Goal: Task Accomplishment & Management: Use online tool/utility

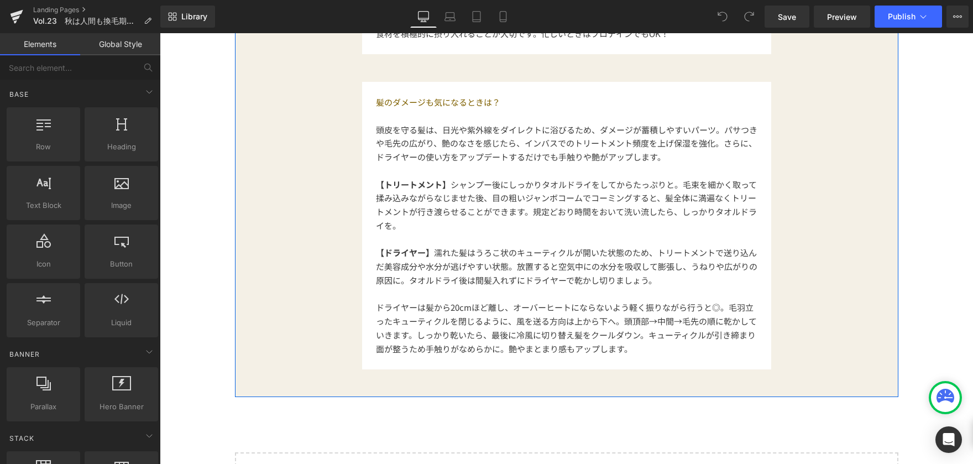
scroll to position [1382, 0]
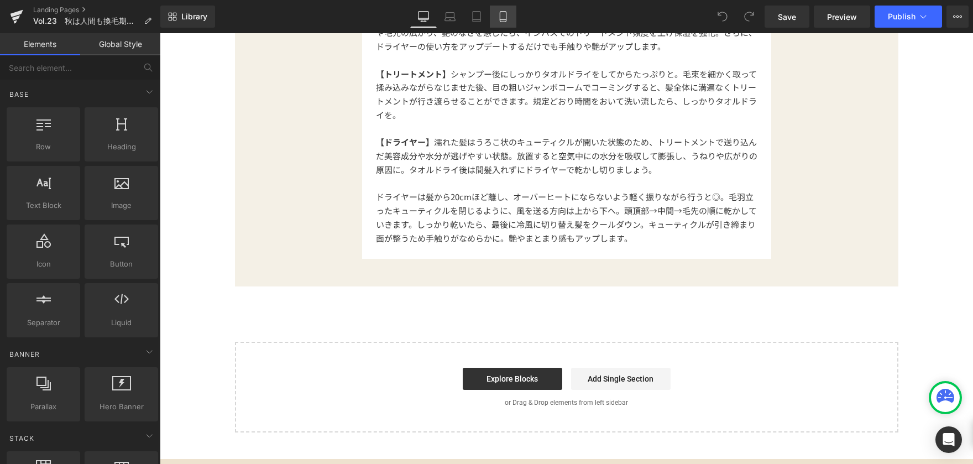
click at [502, 18] on icon at bounding box center [502, 16] width 11 height 11
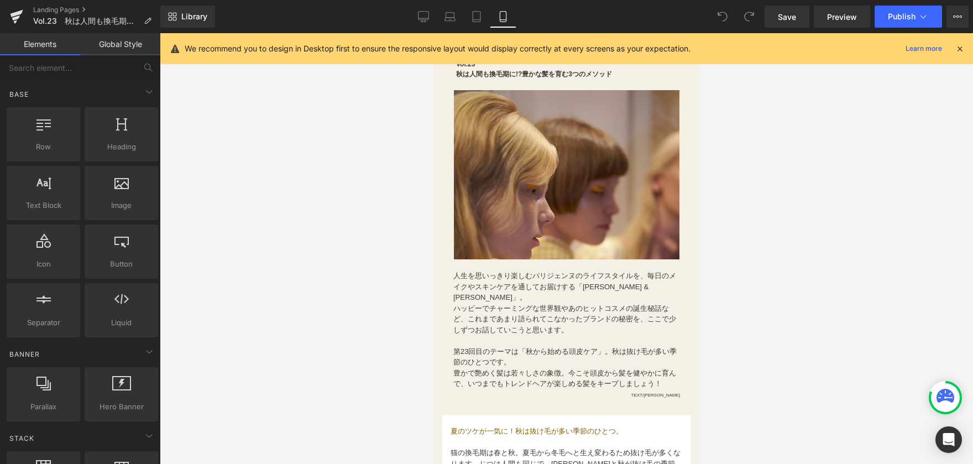
scroll to position [0, 0]
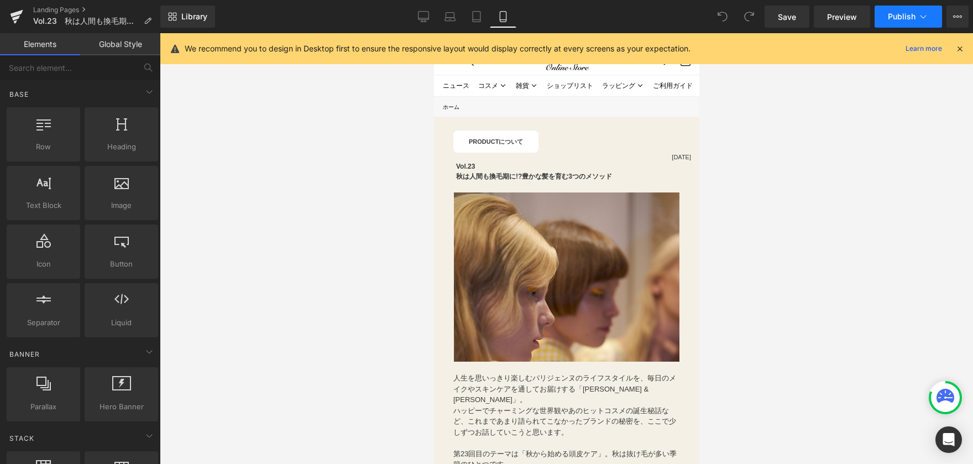
click at [913, 21] on button "Publish" at bounding box center [907, 17] width 67 height 22
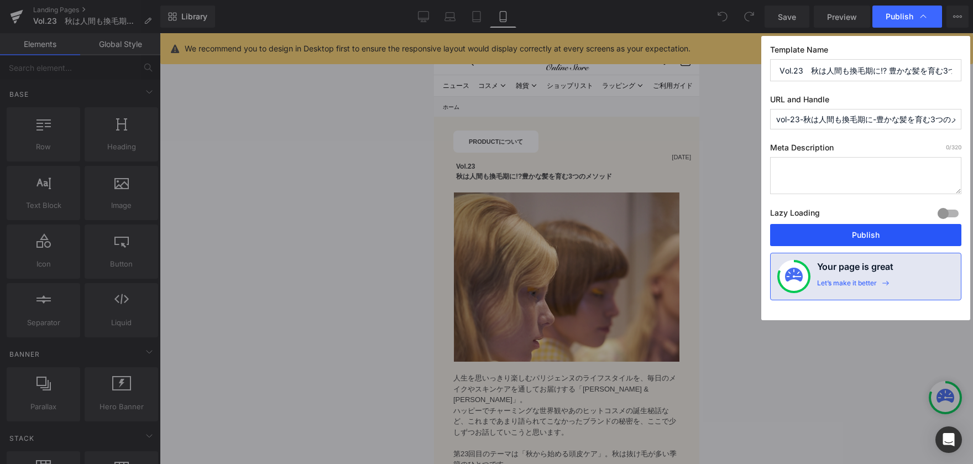
click at [909, 240] on button "Publish" at bounding box center [865, 235] width 191 height 22
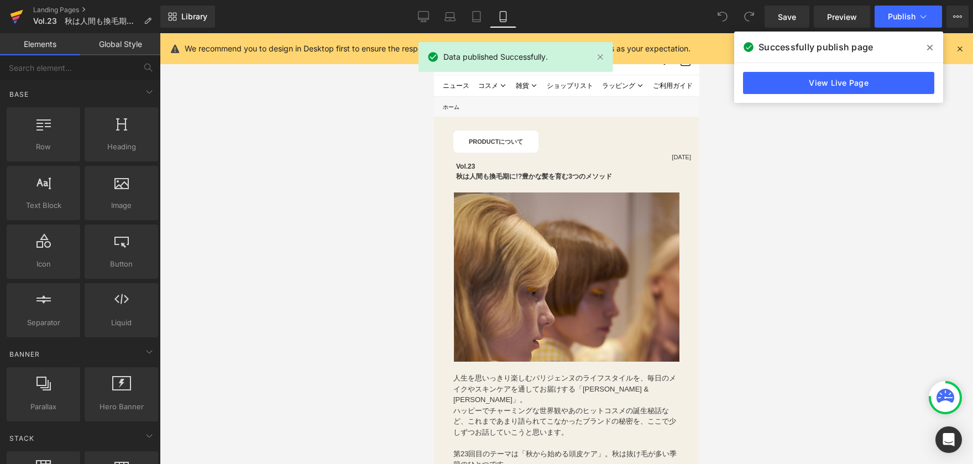
click at [20, 14] on icon at bounding box center [16, 17] width 13 height 28
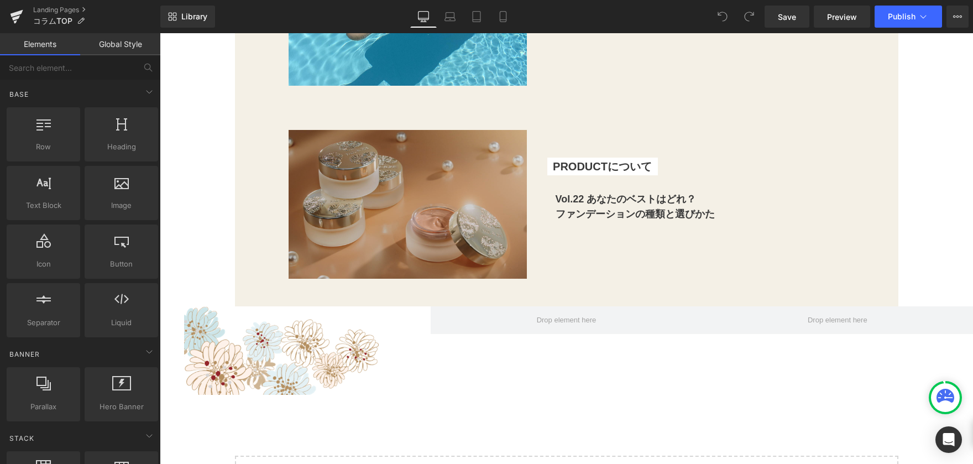
scroll to position [4753, 0]
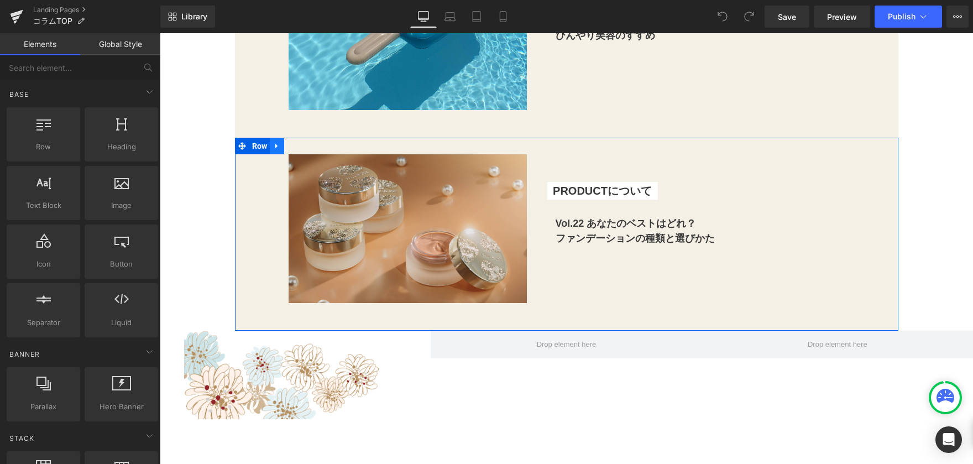
click at [275, 148] on icon at bounding box center [276, 146] width 2 height 5
click at [287, 146] on icon at bounding box center [291, 146] width 8 height 8
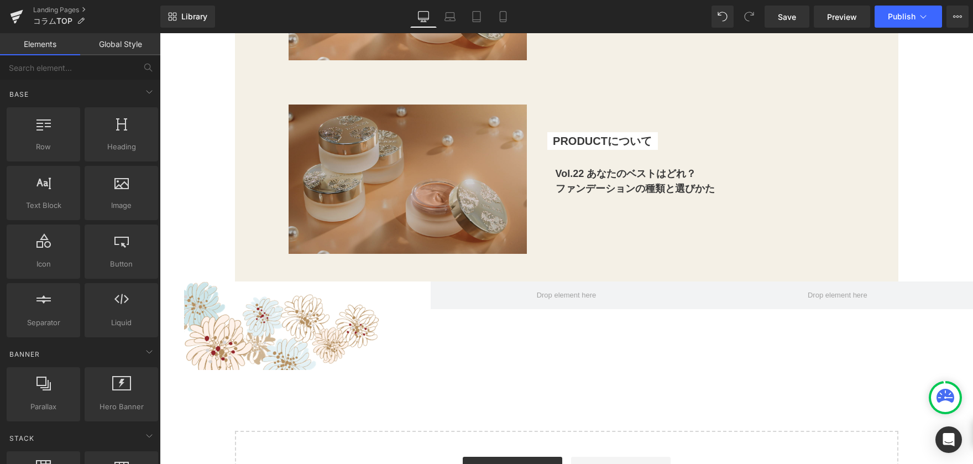
scroll to position [5007, 0]
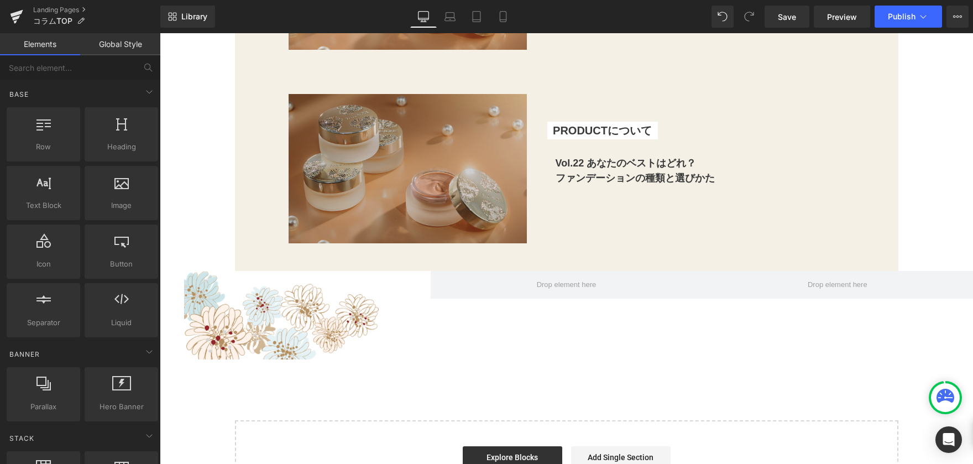
click at [428, 190] on img at bounding box center [401, 168] width 252 height 149
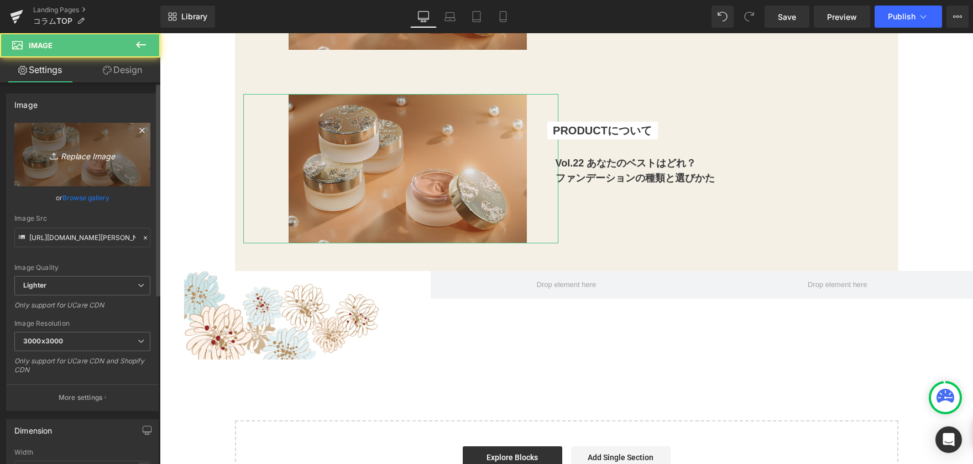
click at [82, 169] on link "Replace Image" at bounding box center [82, 155] width 136 height 64
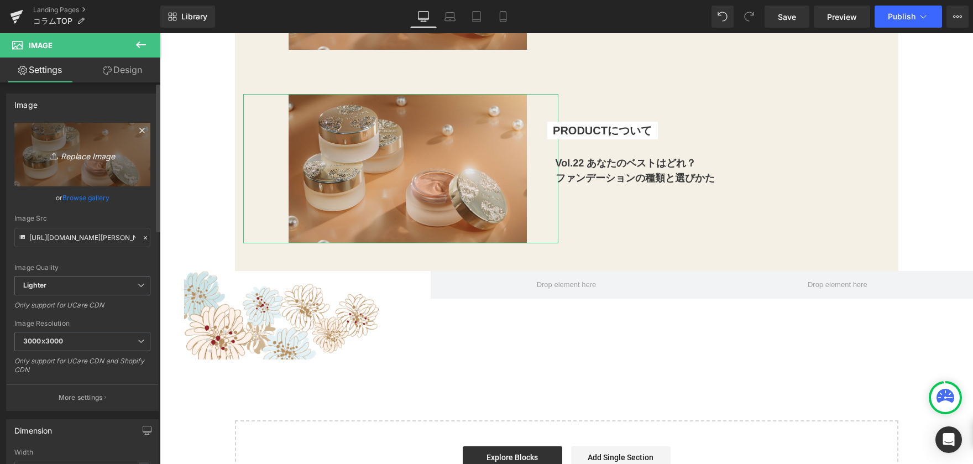
type input "C:\fakepath\修正①コラムTOP画像_横長.png"
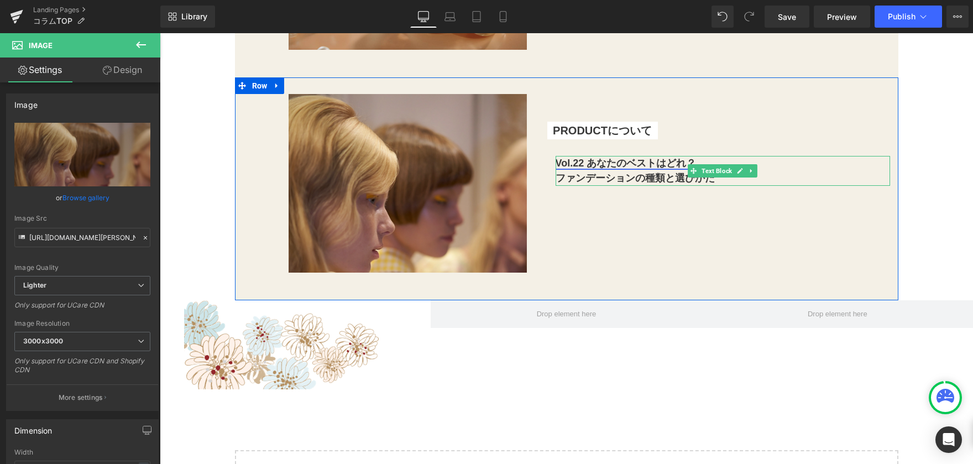
click at [613, 160] on link "Vol.22 あなたのベストはどれ？" at bounding box center [625, 163] width 141 height 11
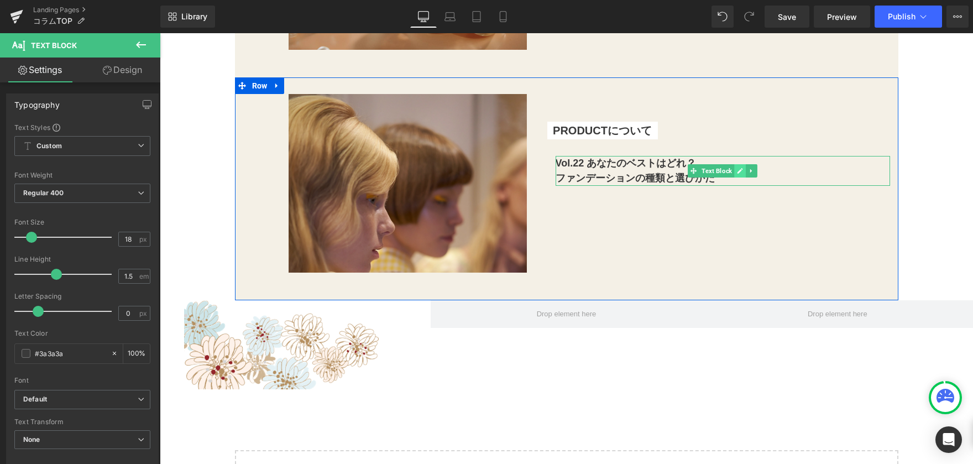
click at [737, 174] on icon at bounding box center [740, 170] width 6 height 7
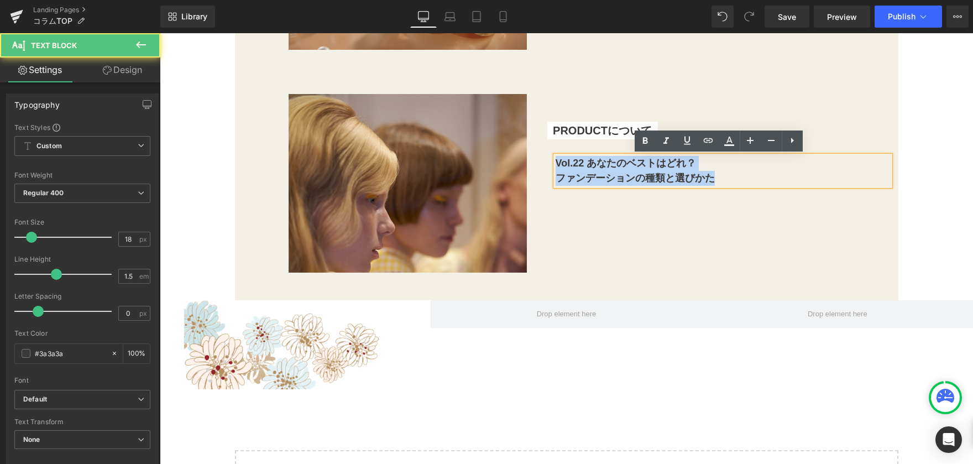
drag, startPoint x: 553, startPoint y: 162, endPoint x: 734, endPoint y: 180, distance: 181.7
click at [734, 180] on div "Vol.22 あなたのベストはどれ？ ファンデーションの種類と選びかた" at bounding box center [722, 171] width 334 height 30
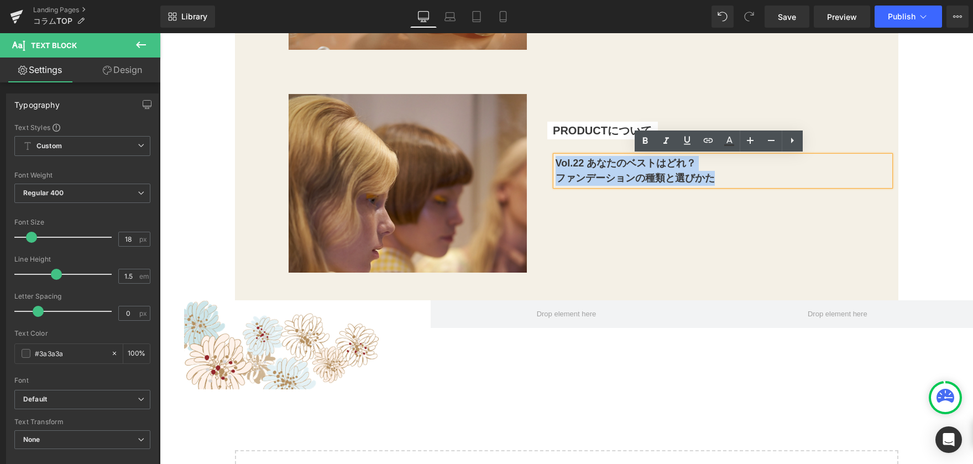
paste div
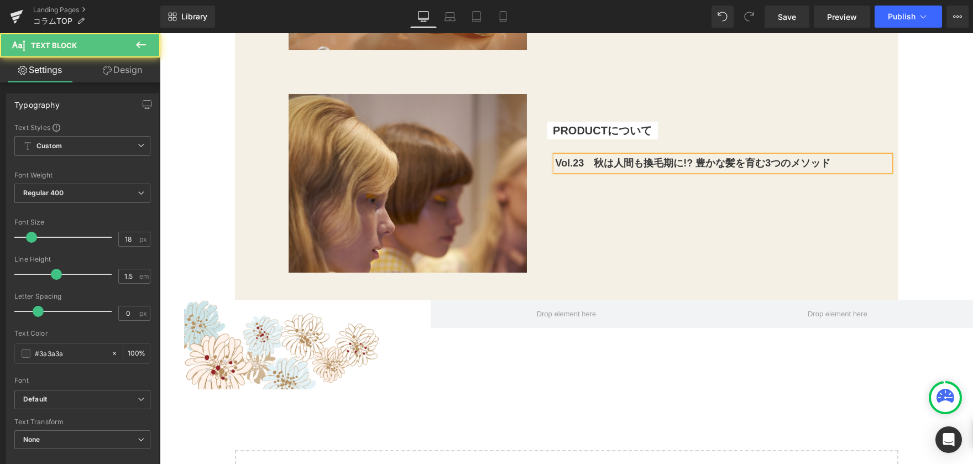
click at [693, 161] on b "Vol.23　秋は人間も換毛期に!? 豊かな髪を育む3つのメソッド" at bounding box center [692, 163] width 275 height 11
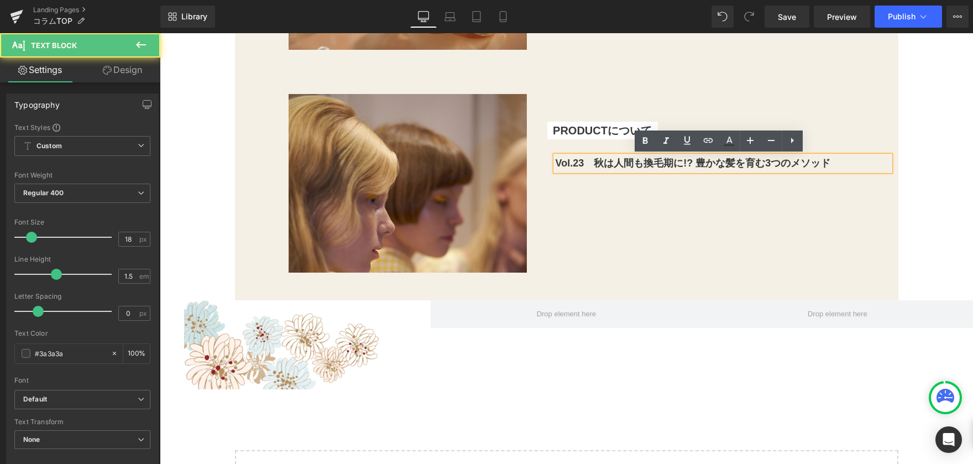
click at [696, 162] on b "Vol.23　秋は人間も換毛期に!? 豊かな髪を育む3つのメソッド" at bounding box center [692, 163] width 275 height 11
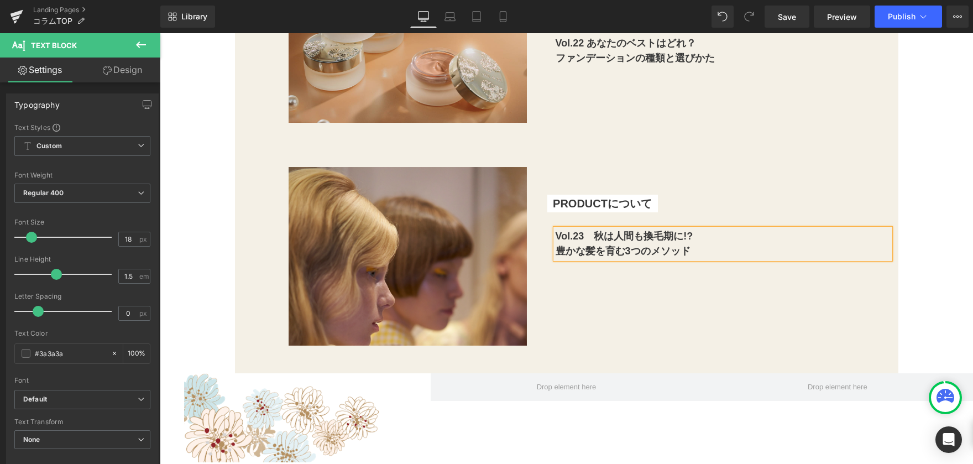
scroll to position [4841, 0]
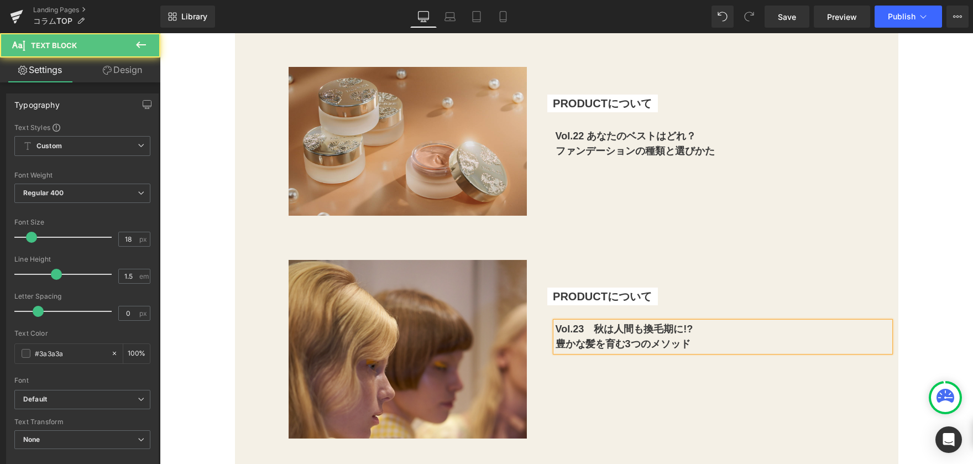
click at [596, 332] on b "Vol.23　秋は人間も換毛期に!?" at bounding box center [624, 328] width 138 height 11
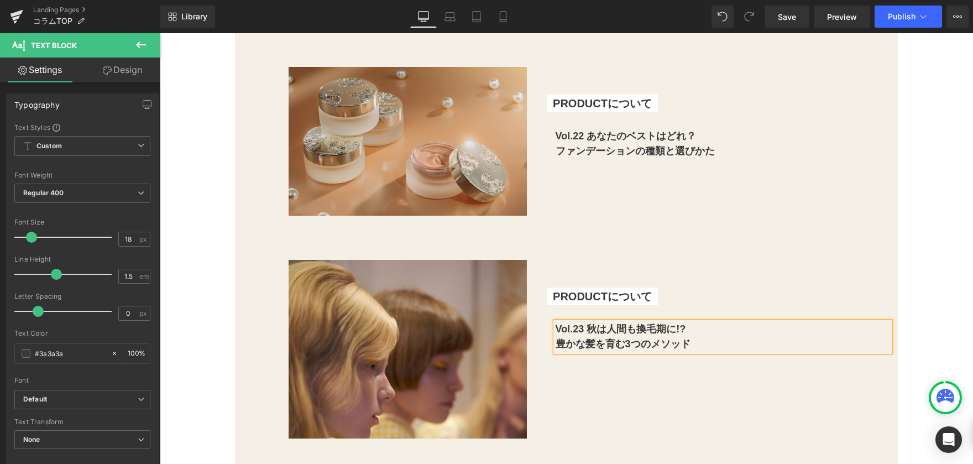
click at [622, 401] on div "Image PRODUCTについて Text Block Text Block Vol.23 秋は人間も換毛期に!? 豊かな髪を育む3つのメソッド Text …" at bounding box center [566, 354] width 663 height 223
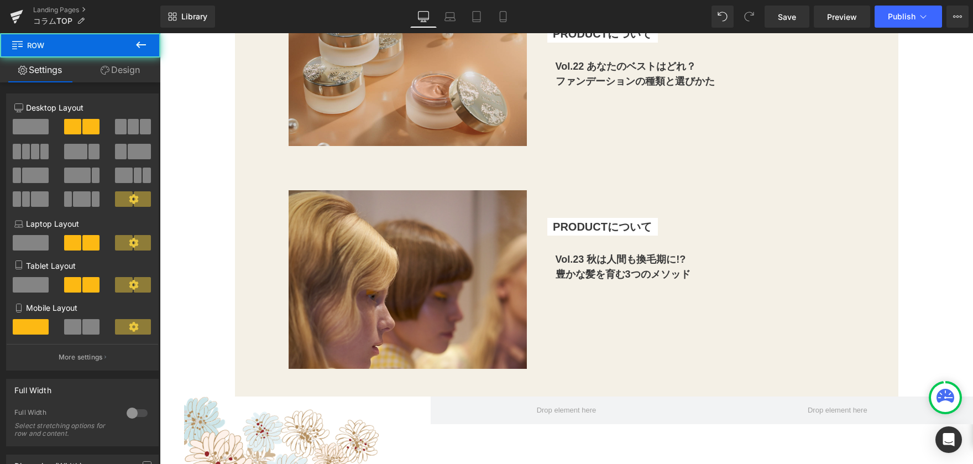
scroll to position [4951, 0]
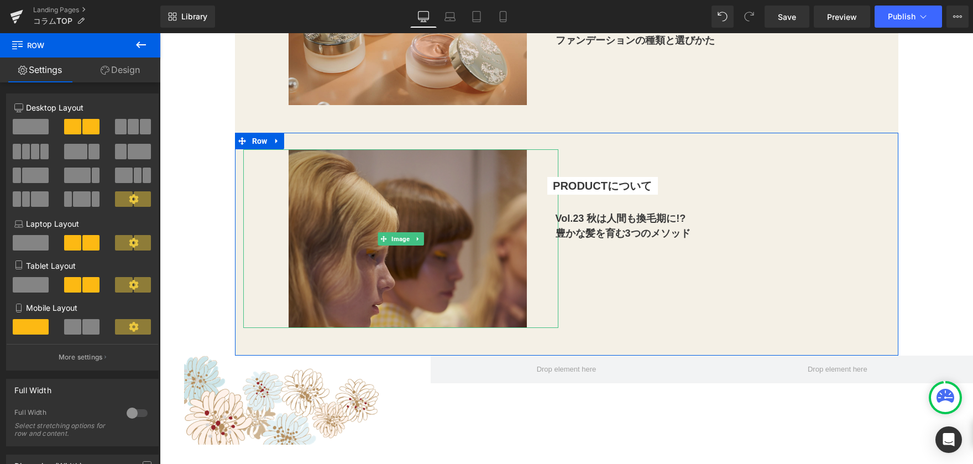
click at [440, 247] on img at bounding box center [401, 238] width 252 height 179
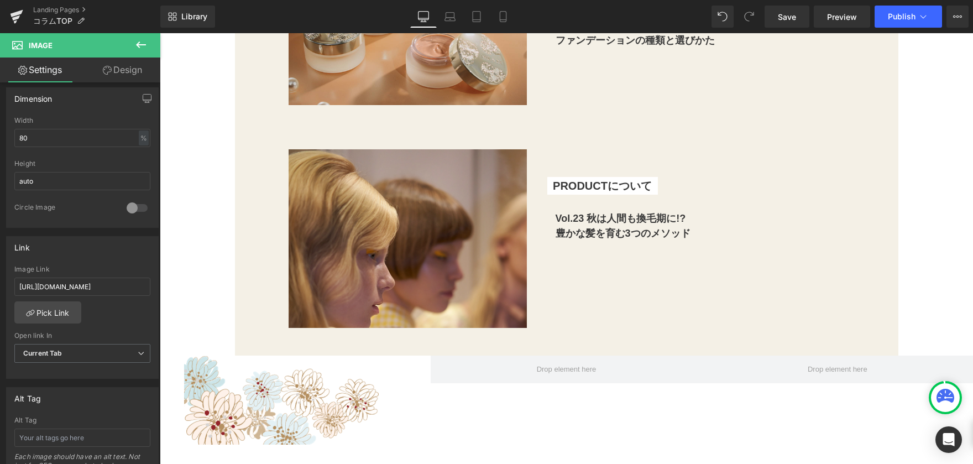
scroll to position [0, 56]
drag, startPoint x: 174, startPoint y: 322, endPoint x: 211, endPoint y: 290, distance: 49.0
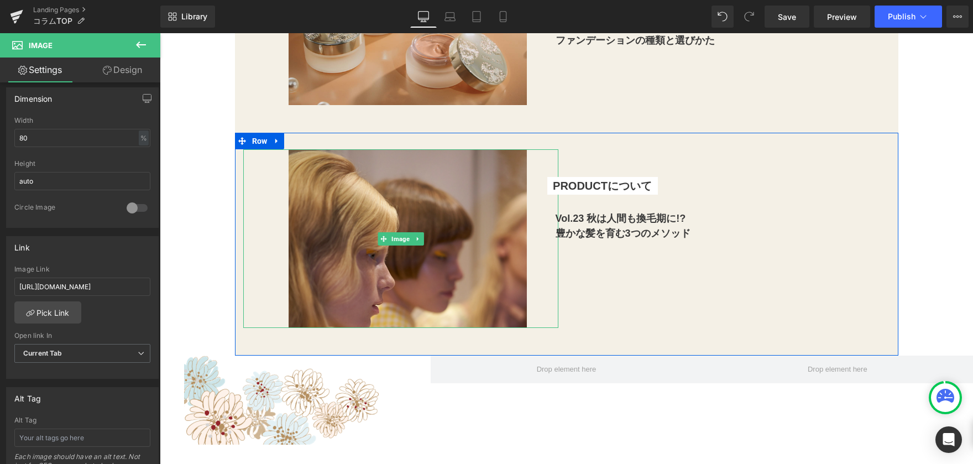
type input "[URL][DOMAIN_NAME]"
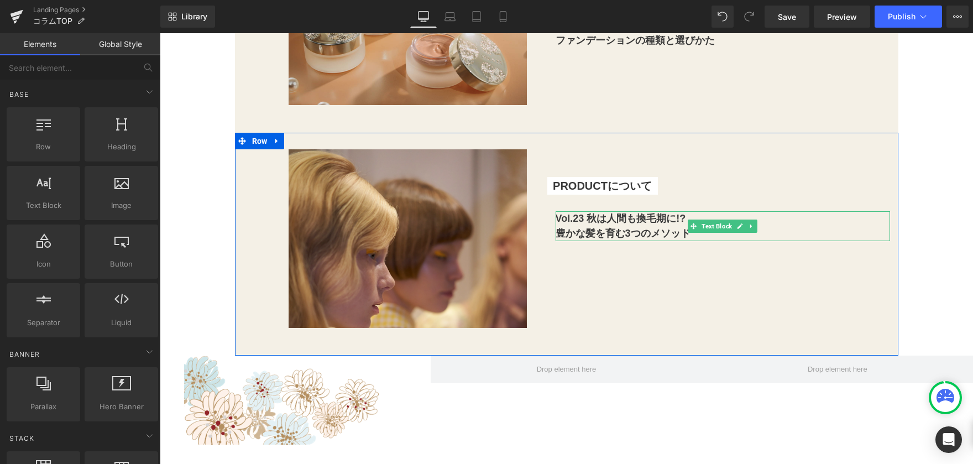
click at [571, 222] on b "Vol.23 秋は人間も換毛期に!?" at bounding box center [620, 218] width 130 height 11
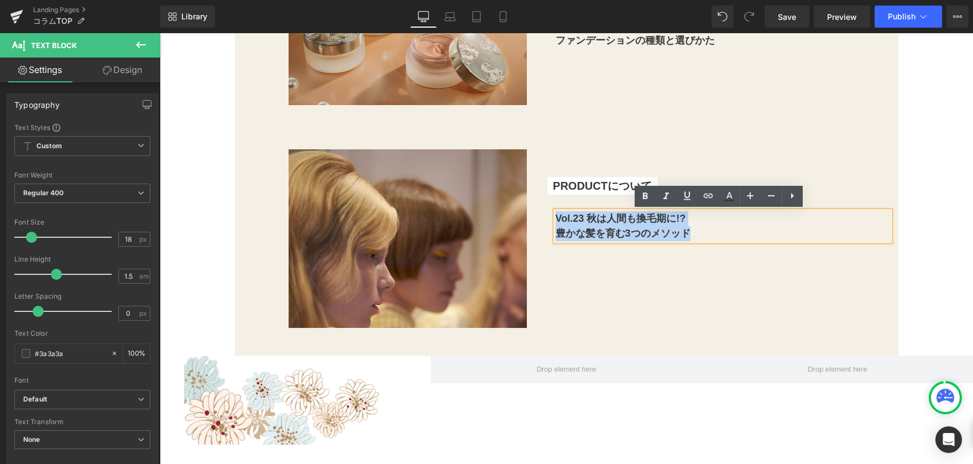
drag, startPoint x: 551, startPoint y: 220, endPoint x: 691, endPoint y: 227, distance: 140.6
click at [691, 227] on div "Vol.23 秋は人間も換毛期に!? 豊かな髪を育む3つのメソッド" at bounding box center [722, 226] width 334 height 30
click at [709, 198] on icon at bounding box center [707, 195] width 13 height 13
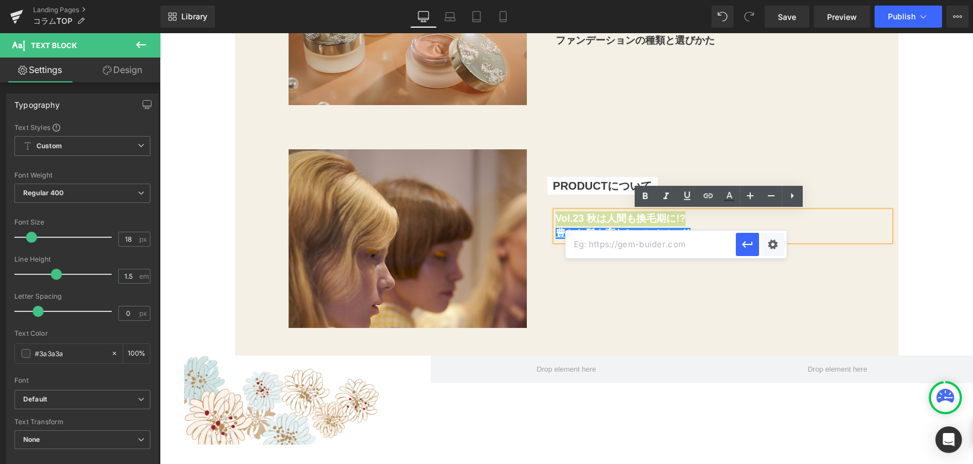
click at [663, 250] on input "text" at bounding box center [650, 244] width 170 height 28
paste input "[URL][DOMAIN_NAME]"
type input "[URL][DOMAIN_NAME]"
click at [743, 249] on icon "button" at bounding box center [747, 244] width 13 height 13
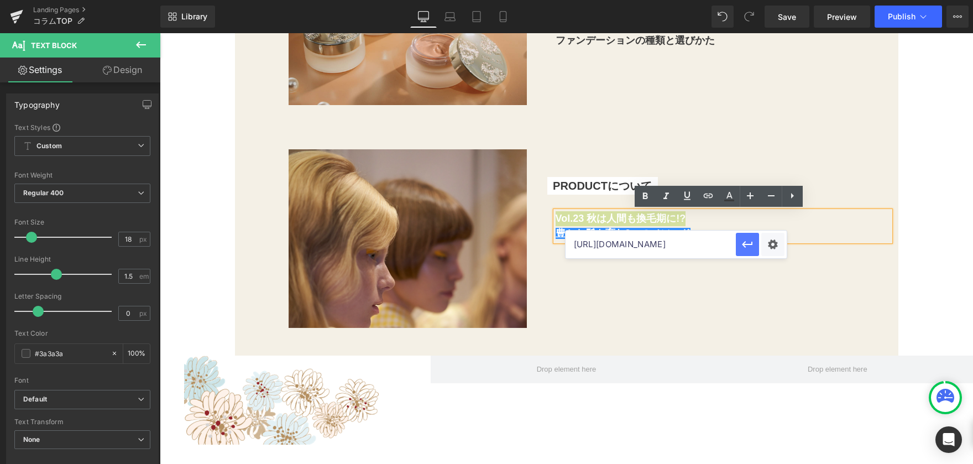
scroll to position [0, 0]
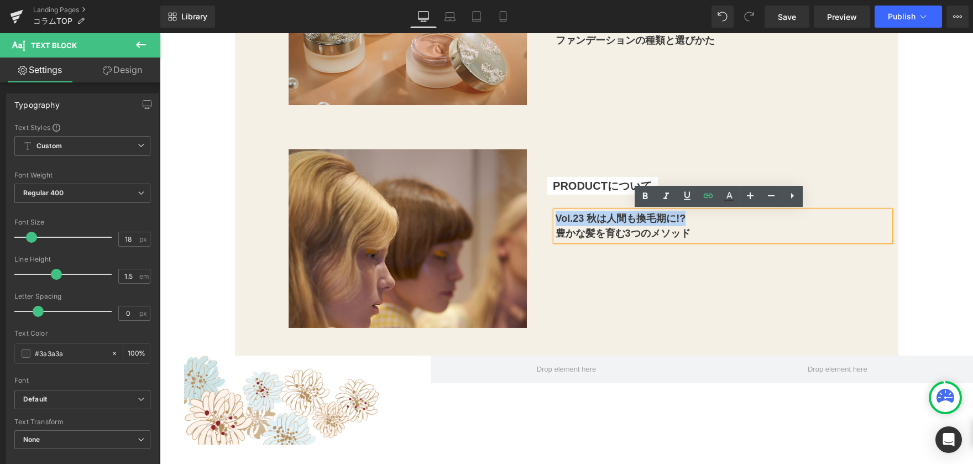
click at [748, 293] on div "Image PRODUCTについて Text Block Text Block Vol.23 秋は人間も換毛期に!? 豊かな髪を育む3つのメソッド Text …" at bounding box center [566, 244] width 663 height 223
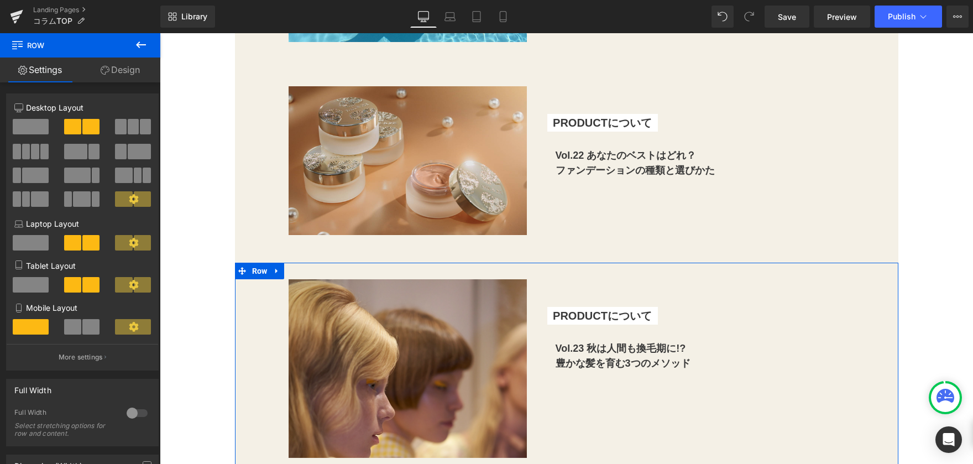
scroll to position [4896, 0]
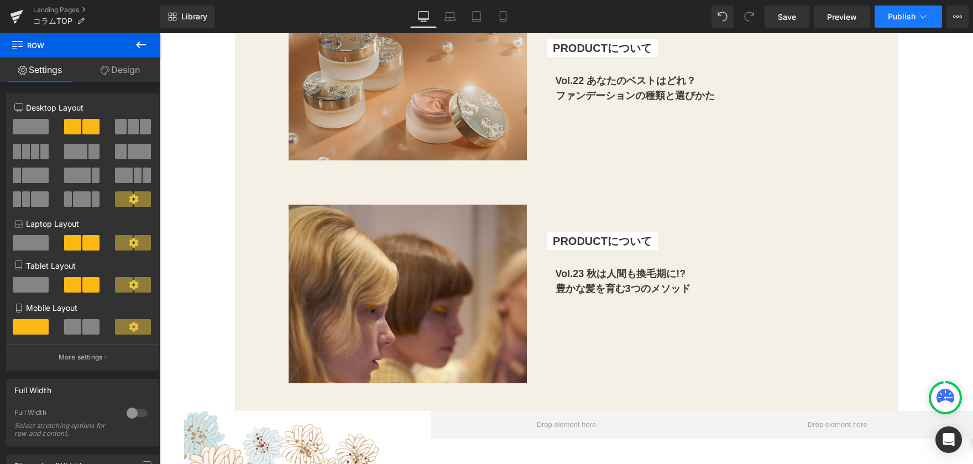
click at [927, 15] on icon at bounding box center [923, 16] width 11 height 11
drag, startPoint x: 504, startPoint y: 18, endPoint x: 113, endPoint y: 236, distance: 447.2
click at [504, 18] on icon at bounding box center [502, 16] width 11 height 11
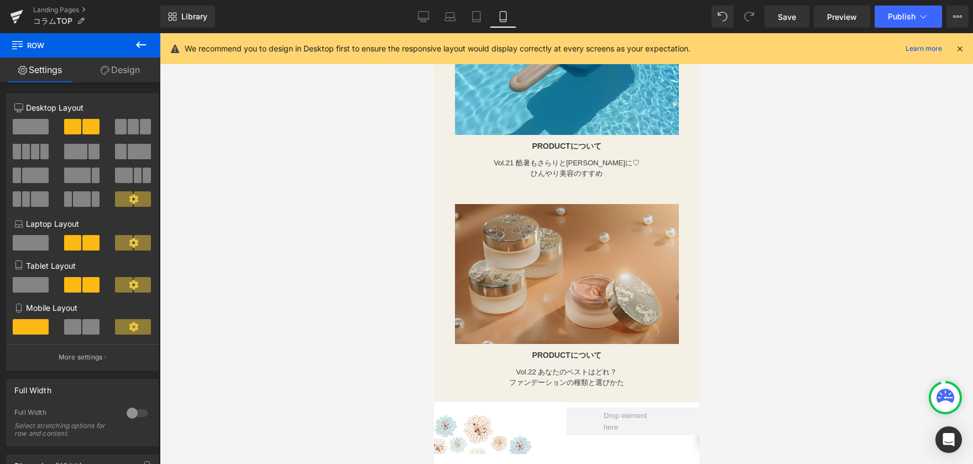
scroll to position [4792, 0]
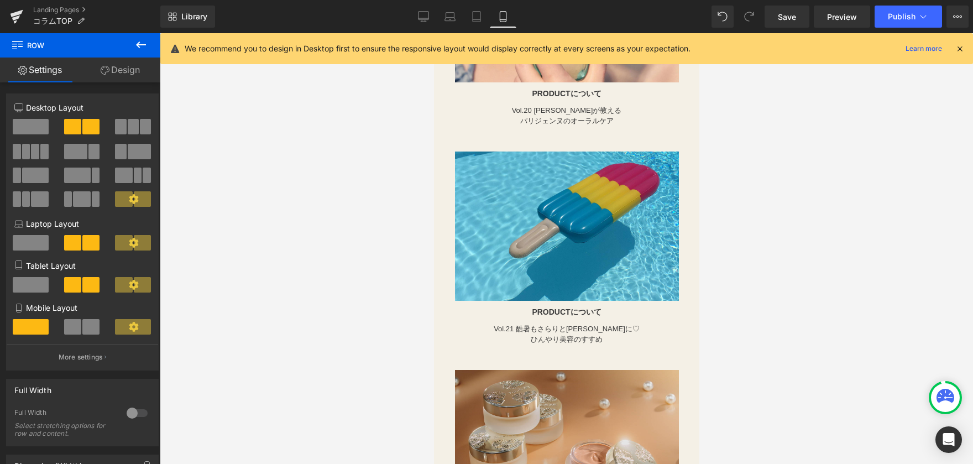
click at [291, 247] on div at bounding box center [566, 248] width 813 height 431
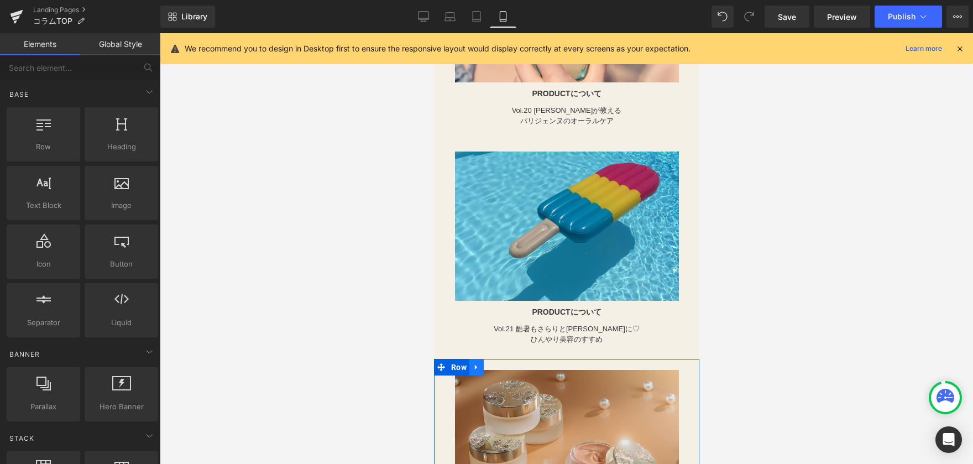
click at [473, 363] on icon at bounding box center [476, 367] width 8 height 8
click at [488, 363] on icon at bounding box center [490, 367] width 8 height 8
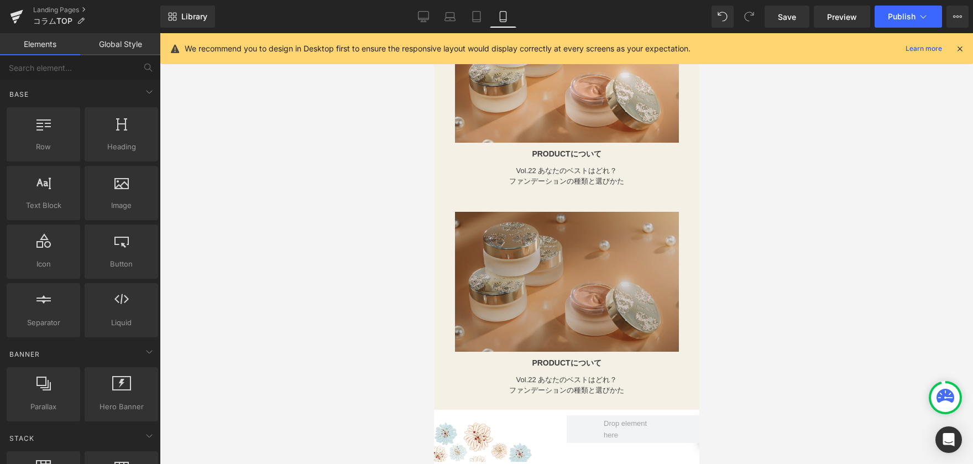
scroll to position [5162, 0]
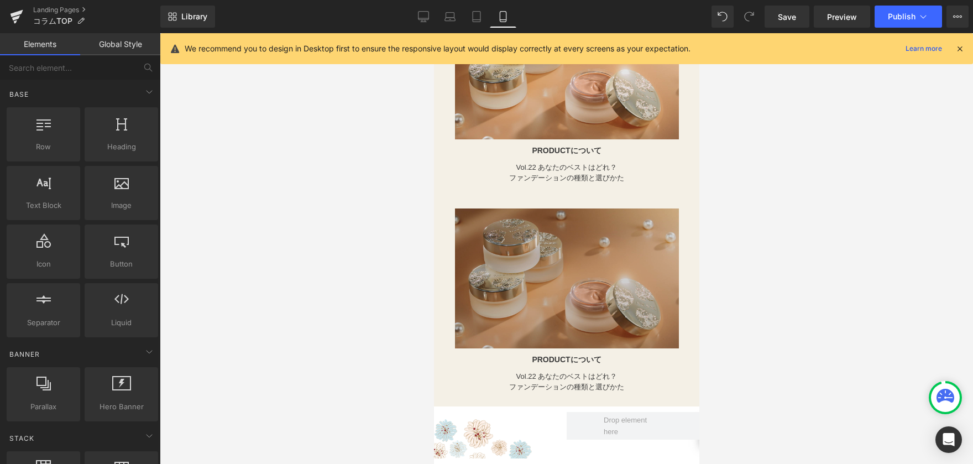
click at [562, 208] on img at bounding box center [566, 278] width 224 height 140
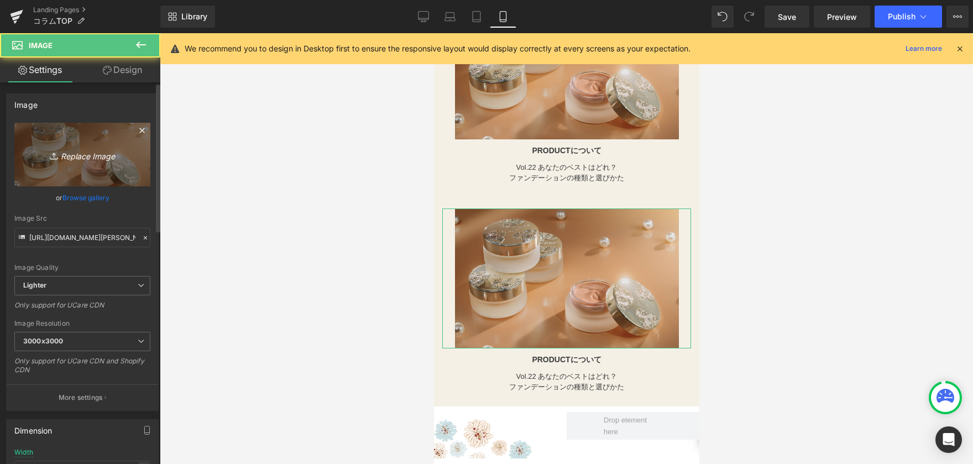
click at [122, 174] on link "Replace Image" at bounding box center [82, 155] width 136 height 64
type input "C:\fakepath\修正①コラムTOP画像_横長.png"
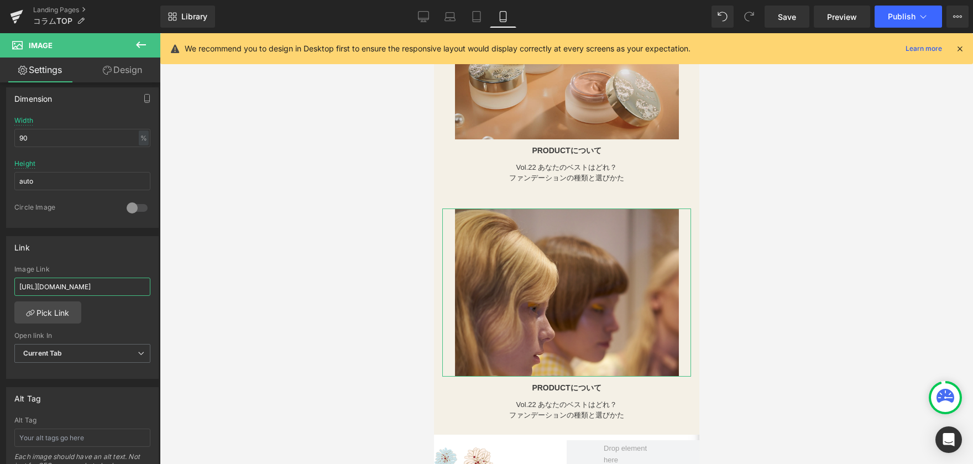
scroll to position [0, 56]
drag, startPoint x: 17, startPoint y: 285, endPoint x: 228, endPoint y: 294, distance: 210.8
click at [228, 294] on div "You are previewing how the will restyle your page. You can not edit Elements in…" at bounding box center [486, 241] width 973 height 483
paste input "3"
type input "[URL][DOMAIN_NAME]"
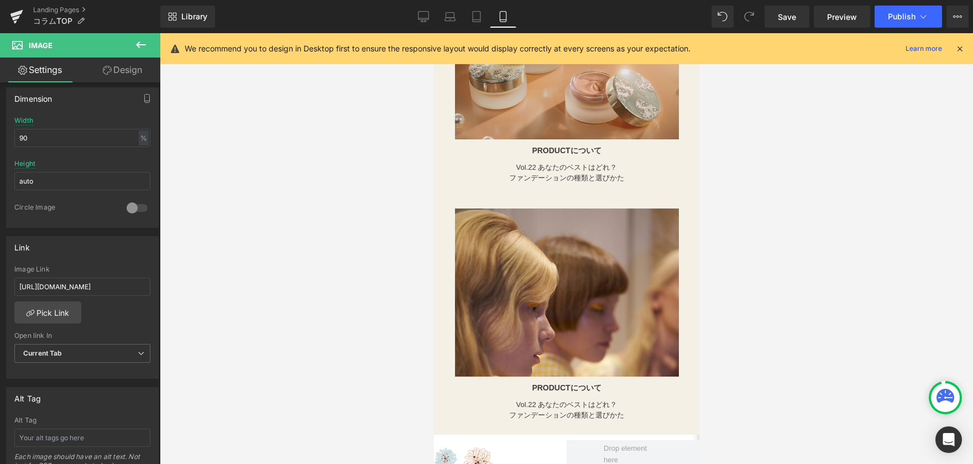
click at [271, 290] on div at bounding box center [566, 248] width 813 height 431
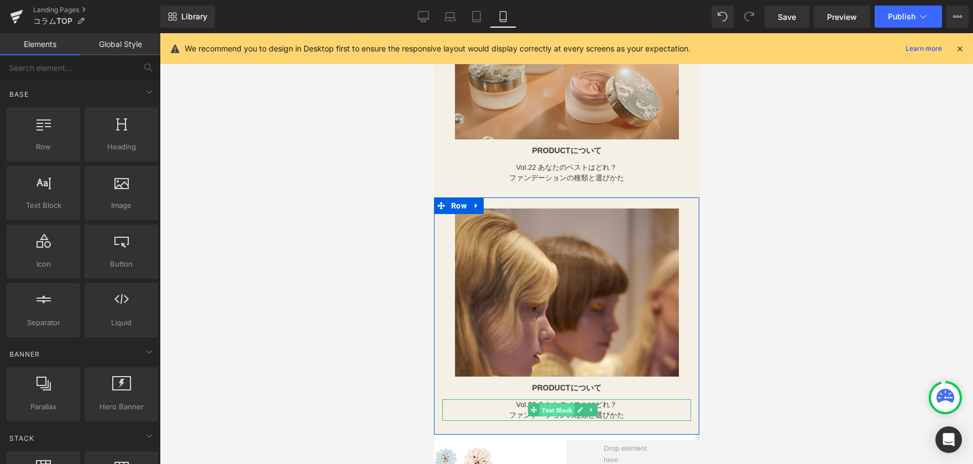
click at [565, 403] on span "Text Block" at bounding box center [556, 409] width 35 height 13
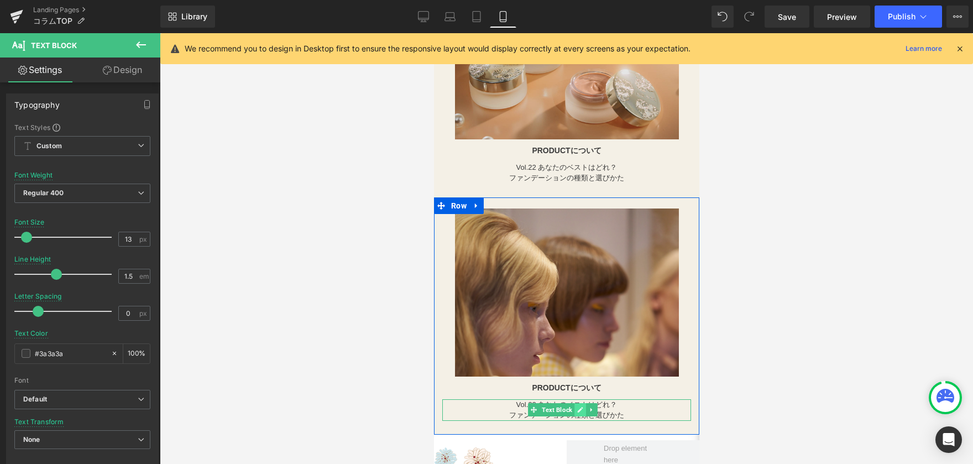
click at [576, 406] on icon at bounding box center [579, 409] width 6 height 7
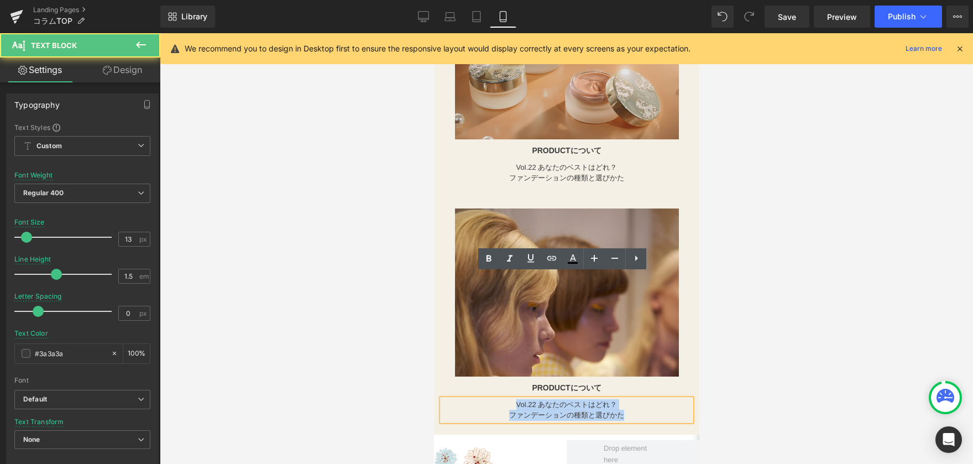
drag, startPoint x: 506, startPoint y: 280, endPoint x: 643, endPoint y: 293, distance: 137.7
click at [643, 399] on div "Vol.22 あなたのベストはどれ？ ファンデーションの種類と選びかた" at bounding box center [566, 410] width 249 height 22
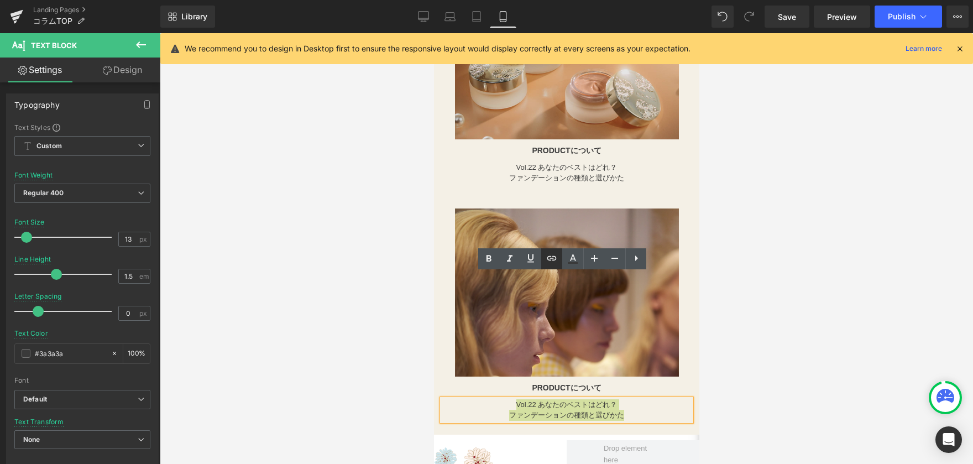
click at [555, 260] on icon at bounding box center [551, 257] width 13 height 13
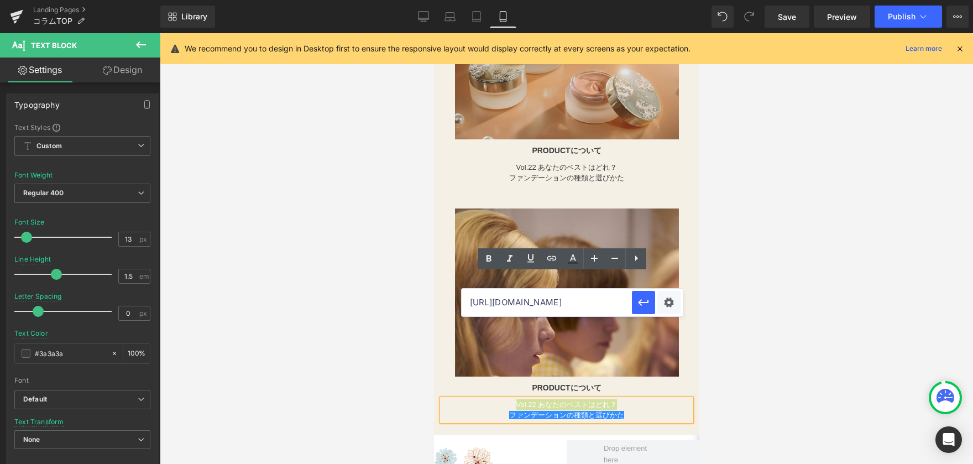
click at [559, 297] on input "[URL][DOMAIN_NAME]" at bounding box center [547, 303] width 170 height 28
paste input "[URL][DOMAIN_NAME]"
type input "[URL][DOMAIN_NAME]"
click at [640, 302] on icon "button" at bounding box center [643, 302] width 11 height 7
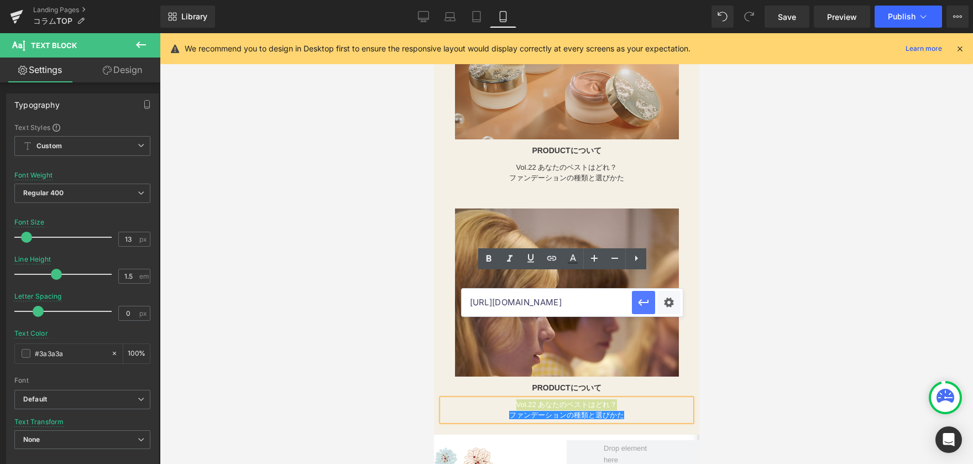
scroll to position [0, 0]
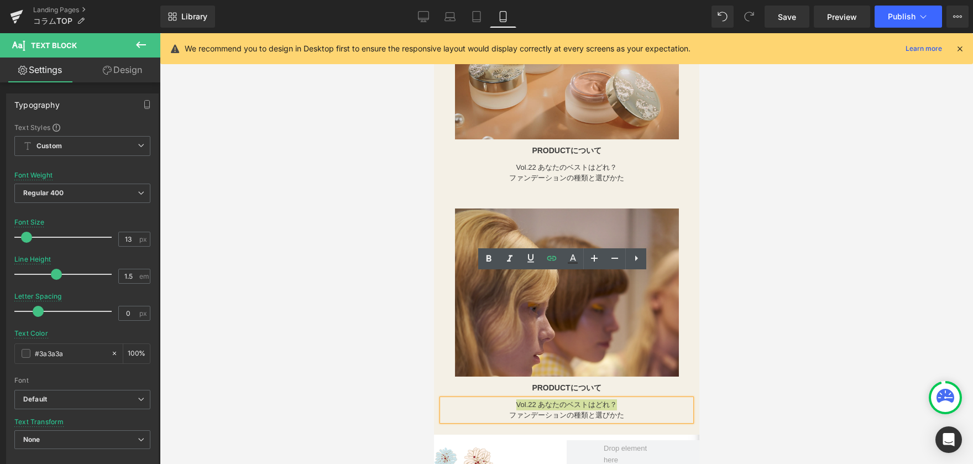
click at [333, 298] on div at bounding box center [566, 248] width 813 height 431
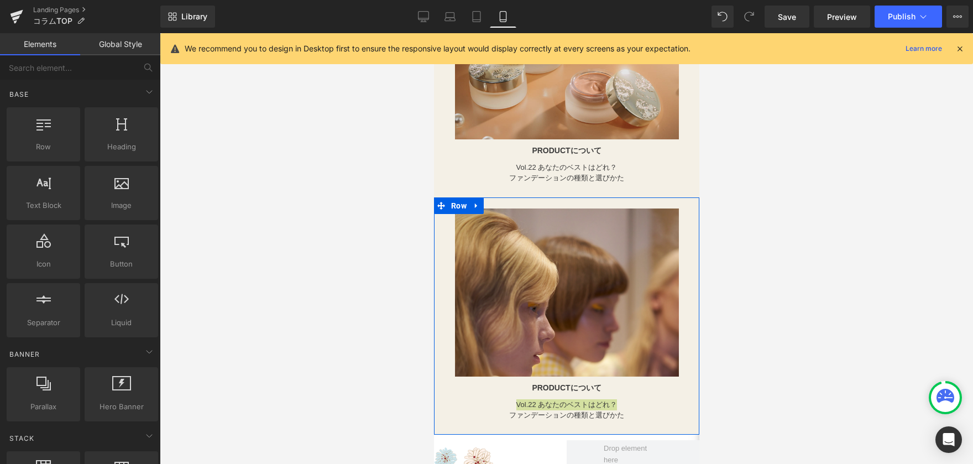
drag, startPoint x: 570, startPoint y: 275, endPoint x: 563, endPoint y: 279, distance: 8.2
click at [570, 399] on div "Vol.22 あなたのベストはどれ？ ファンデーションの種類と選びかた Text Block" at bounding box center [566, 410] width 249 height 22
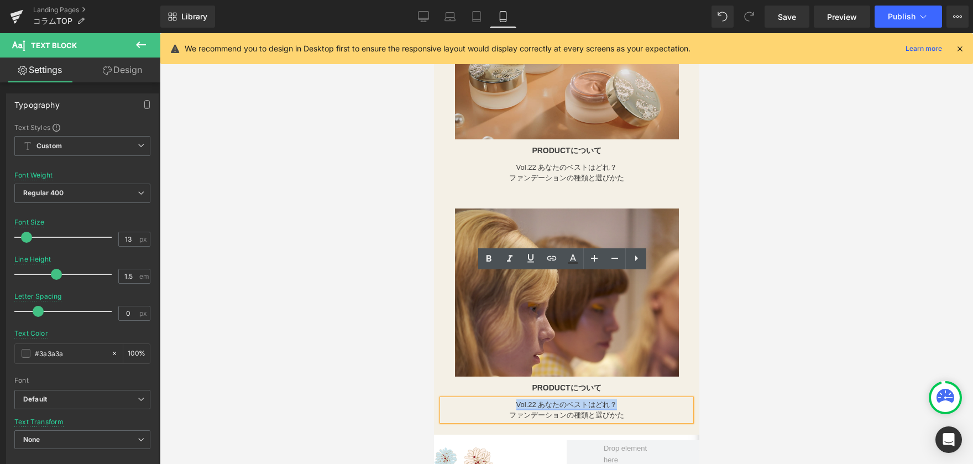
click at [516, 400] on link "Vol.22 あなたのベストはどれ？" at bounding box center [566, 404] width 101 height 8
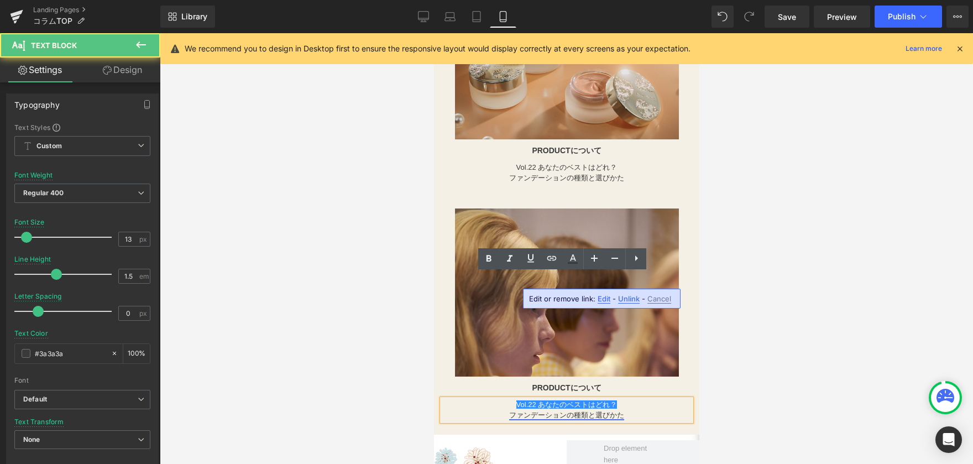
click at [509, 411] on link "ファンデーションの種類と選びかた" at bounding box center [566, 415] width 115 height 8
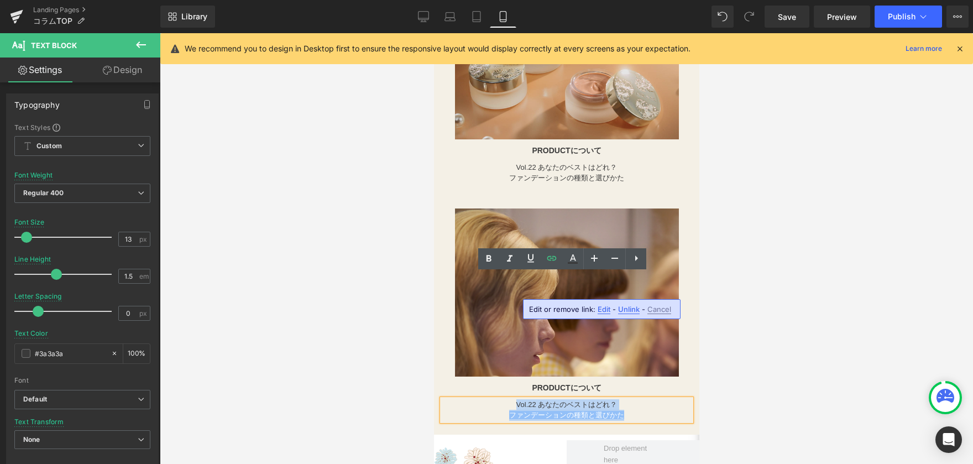
drag, startPoint x: 505, startPoint y: 278, endPoint x: 621, endPoint y: 292, distance: 117.0
click at [621, 399] on div "Vol.22 あなたのベストはどれ？ ファンデーションの種類と選びかた" at bounding box center [566, 410] width 249 height 22
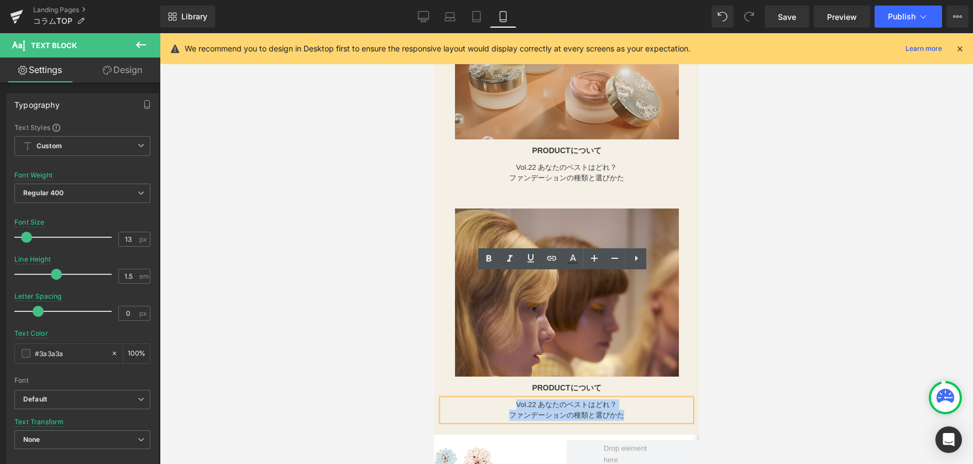
click at [638, 410] on p "ファンデーションの種類と選びかた" at bounding box center [566, 415] width 249 height 11
drag, startPoint x: 508, startPoint y: 277, endPoint x: 627, endPoint y: 291, distance: 120.3
click at [627, 399] on div "Vol.22 あなたのベストはどれ？ ファンデーションの種類と選びかた" at bounding box center [566, 410] width 249 height 22
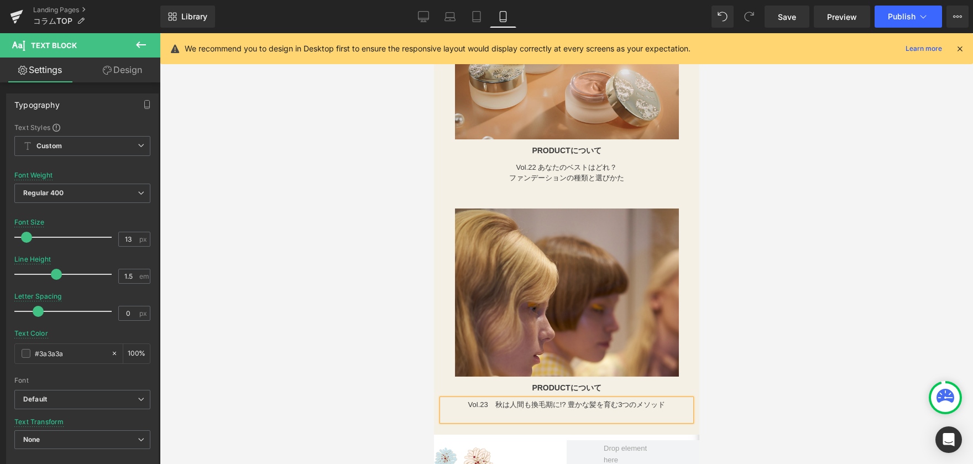
click at [495, 399] on p "Vol.23　秋は人間も換毛期に!? 豊かな髪を育む3つのメソッド" at bounding box center [566, 404] width 249 height 11
click at [562, 399] on p "Vol.23 秋は人間も換毛期に!? 豊かな髪を育む3つのメソッド" at bounding box center [566, 404] width 249 height 11
click at [298, 330] on div at bounding box center [566, 248] width 813 height 431
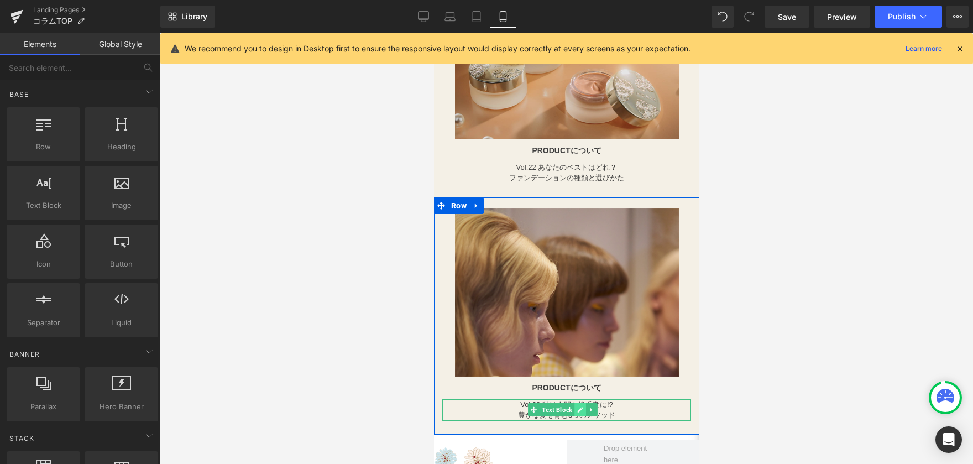
click at [581, 407] on icon at bounding box center [579, 410] width 6 height 6
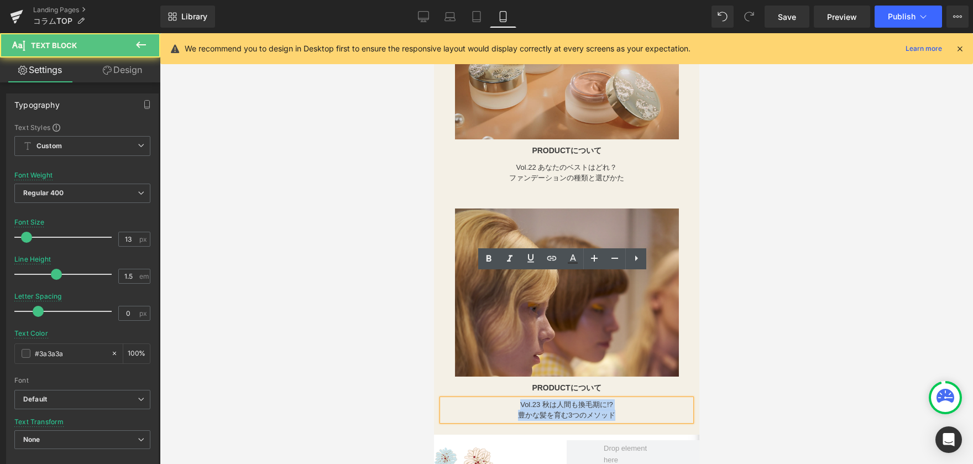
drag, startPoint x: 510, startPoint y: 279, endPoint x: 637, endPoint y: 289, distance: 127.0
click at [637, 399] on div "Vol.23 秋は人間も換毛期に!? 豊かな髪を育む3つのメソッド" at bounding box center [566, 410] width 249 height 22
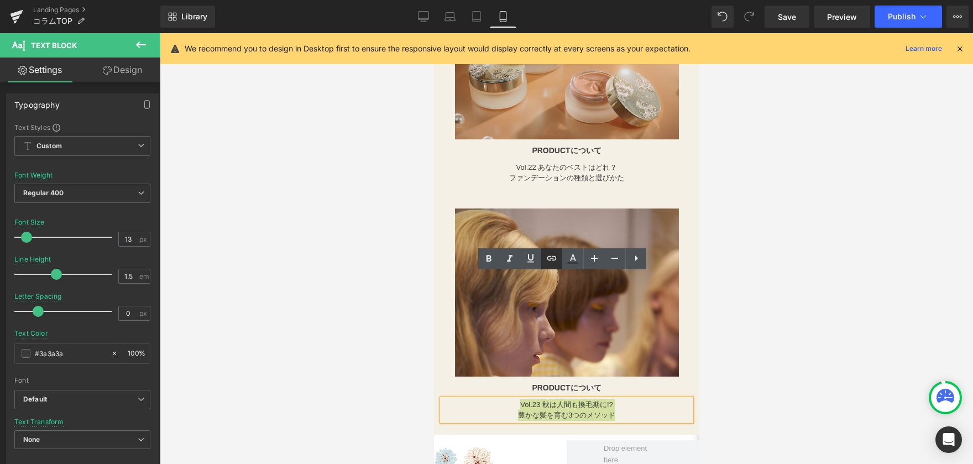
click at [555, 258] on icon at bounding box center [551, 257] width 9 height 4
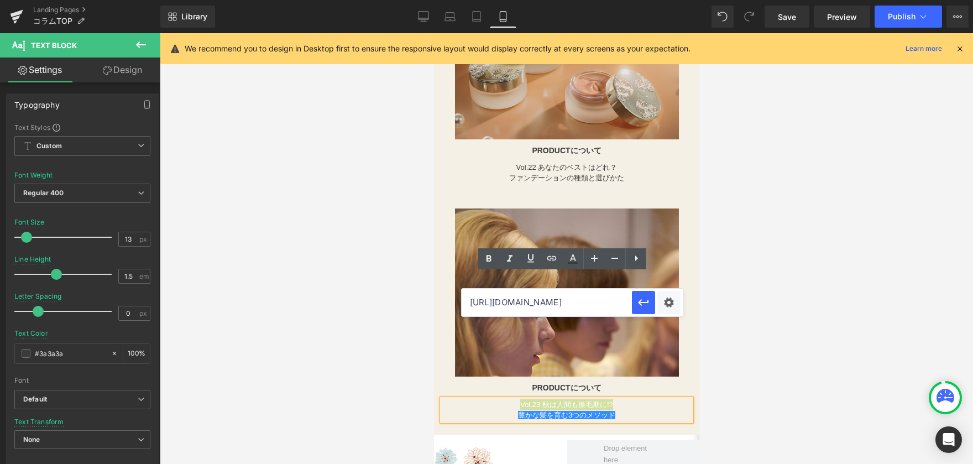
click at [566, 310] on input "[URL][DOMAIN_NAME]" at bounding box center [547, 303] width 170 height 28
paste input "[URL][DOMAIN_NAME]"
type input "[URL][DOMAIN_NAME]"
click at [649, 306] on icon "button" at bounding box center [643, 302] width 13 height 13
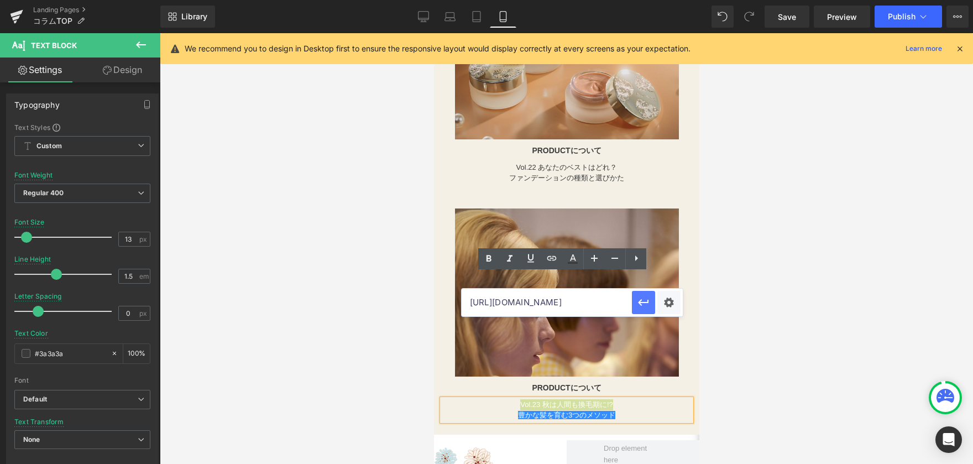
scroll to position [0, 0]
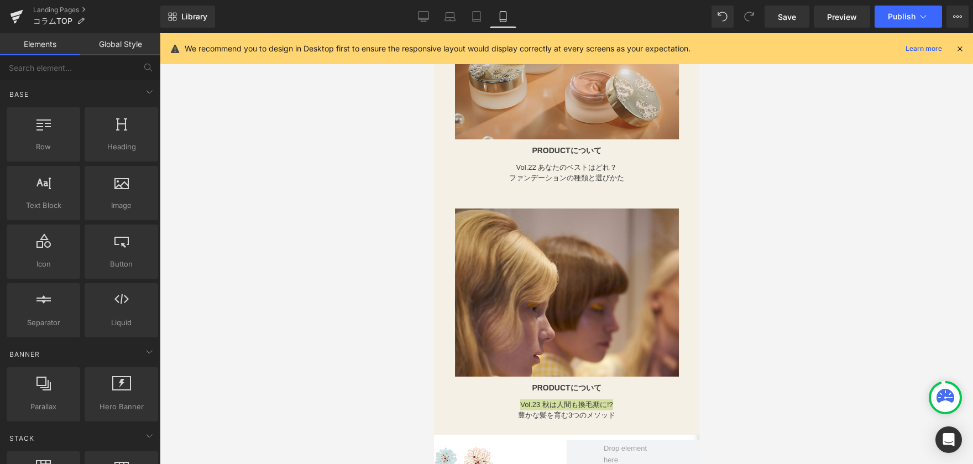
click at [805, 291] on div at bounding box center [566, 248] width 813 height 431
click at [909, 18] on span "Publish" at bounding box center [902, 16] width 28 height 9
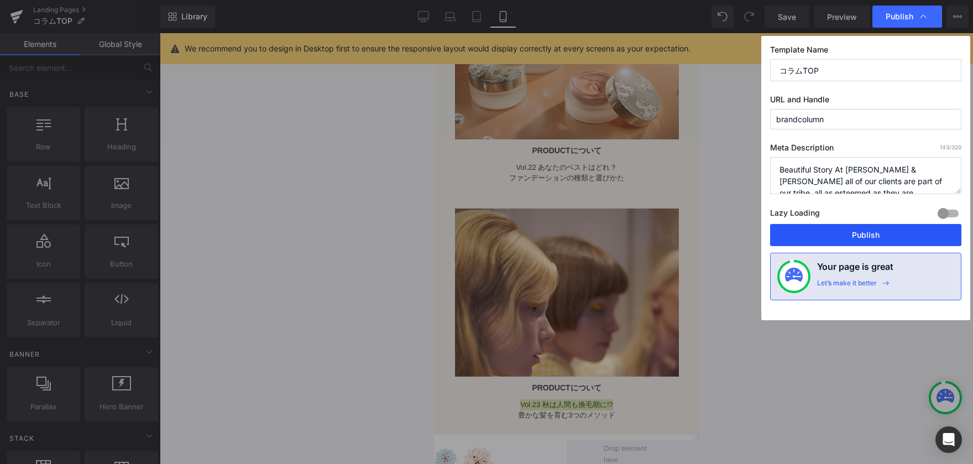
click at [861, 233] on button "Publish" at bounding box center [865, 235] width 191 height 22
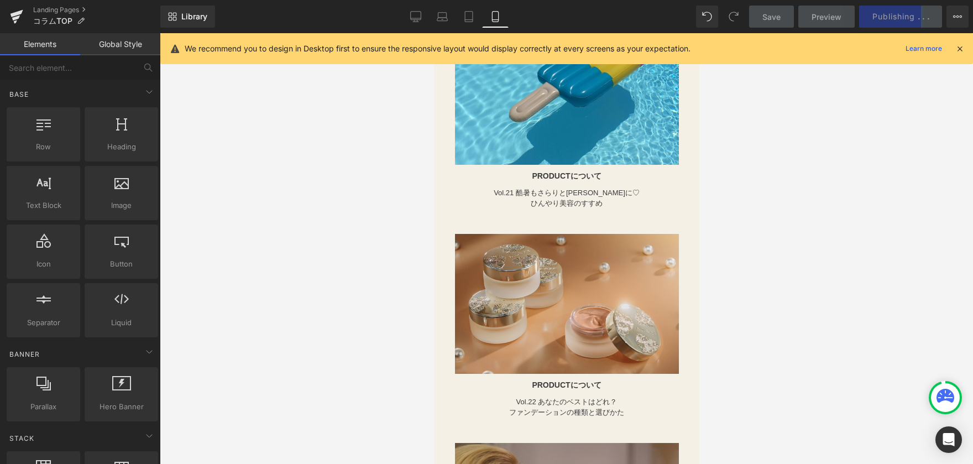
scroll to position [5052, 0]
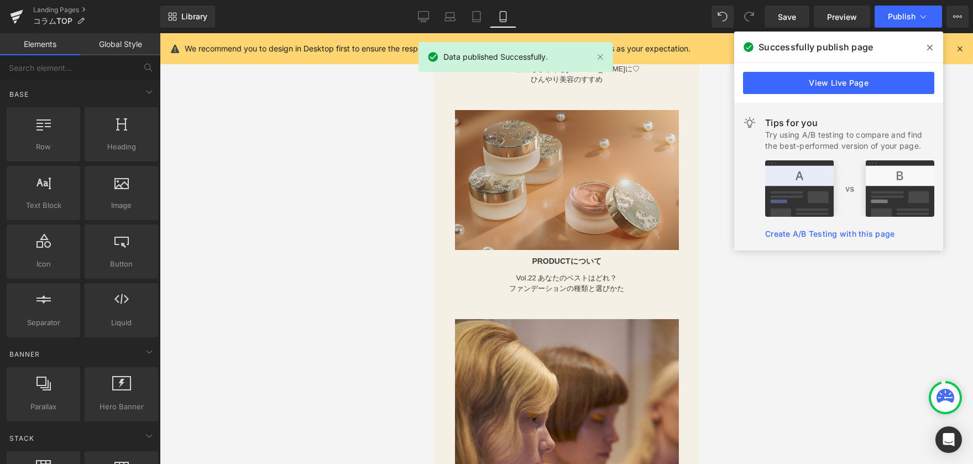
click at [307, 146] on div at bounding box center [566, 248] width 813 height 431
click at [11, 18] on icon at bounding box center [16, 17] width 13 height 28
